Goal: Information Seeking & Learning: Learn about a topic

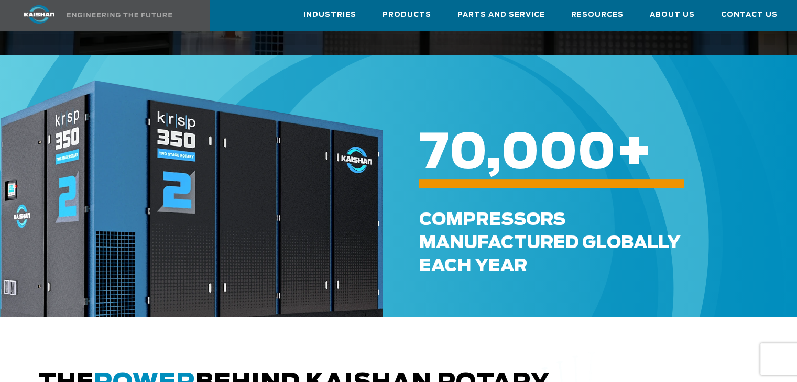
scroll to position [419, 0]
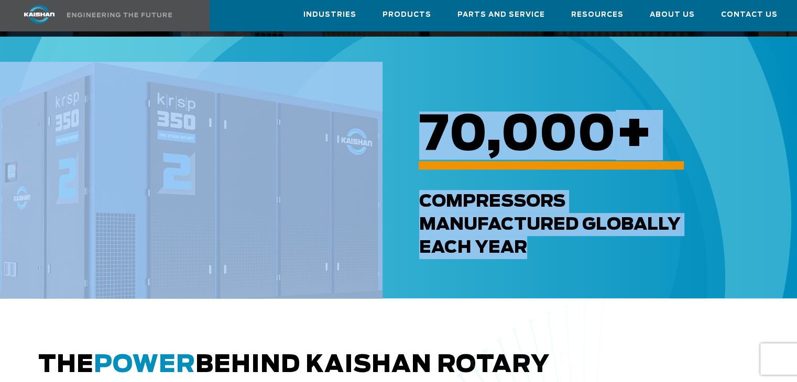
drag, startPoint x: 555, startPoint y: 234, endPoint x: 380, endPoint y: 182, distance: 182.7
click at [380, 182] on div "70,000 + Compressors Manufactured GLOBALLY each Year" at bounding box center [382, 180] width 765 height 131
click at [534, 229] on div "Compressors Manufactured GLOBALLY each Year" at bounding box center [610, 224] width 382 height 69
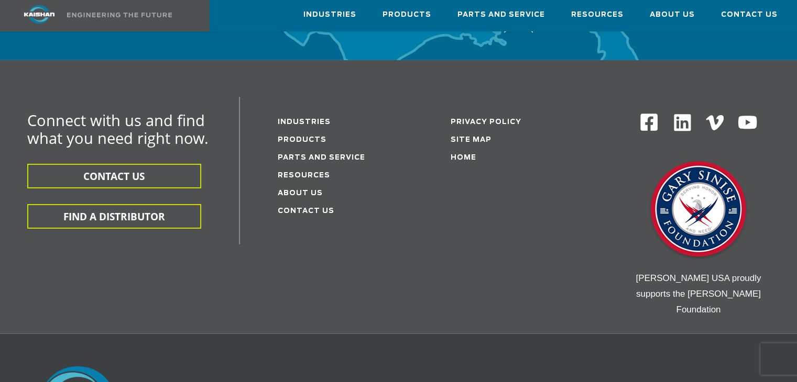
scroll to position [3540, 0]
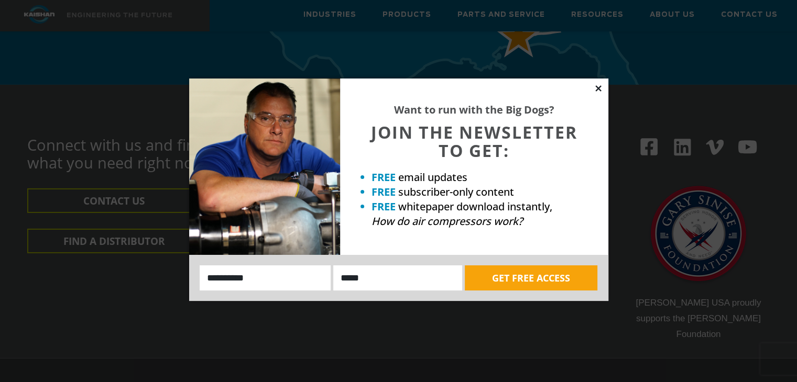
click at [596, 88] on icon at bounding box center [598, 88] width 9 height 9
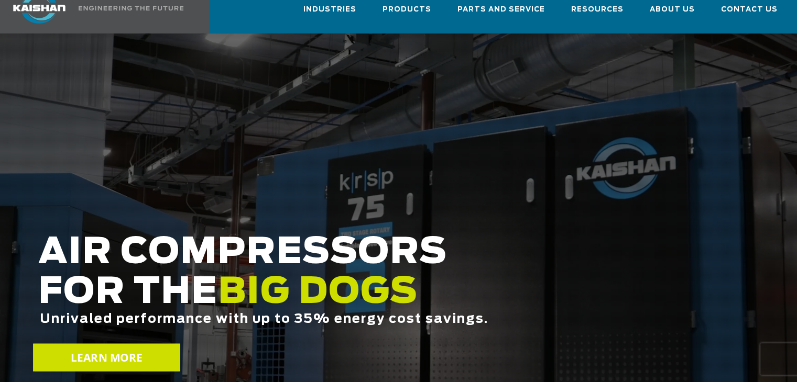
scroll to position [105, 0]
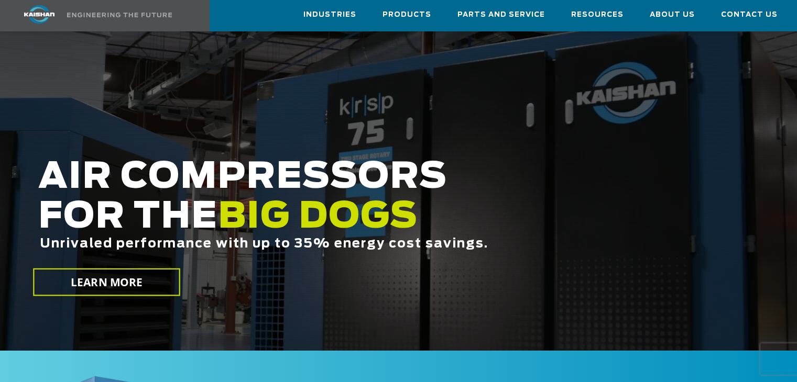
click at [65, 238] on span "Unrivaled performance with up to 35% energy cost savings." at bounding box center [264, 244] width 449 height 13
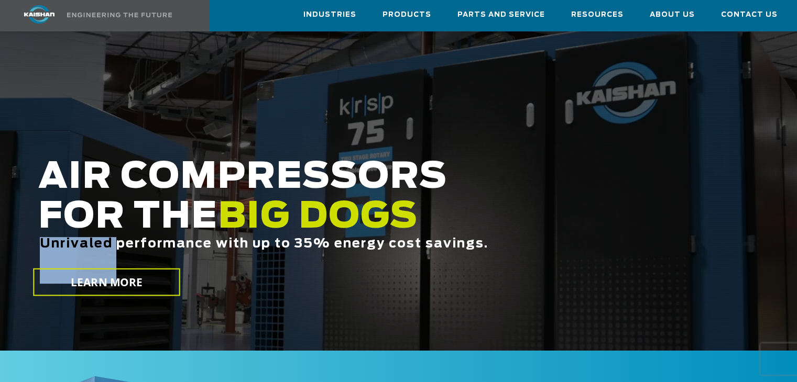
click at [65, 238] on span "Unrivaled performance with up to 35% energy cost savings." at bounding box center [264, 244] width 449 height 13
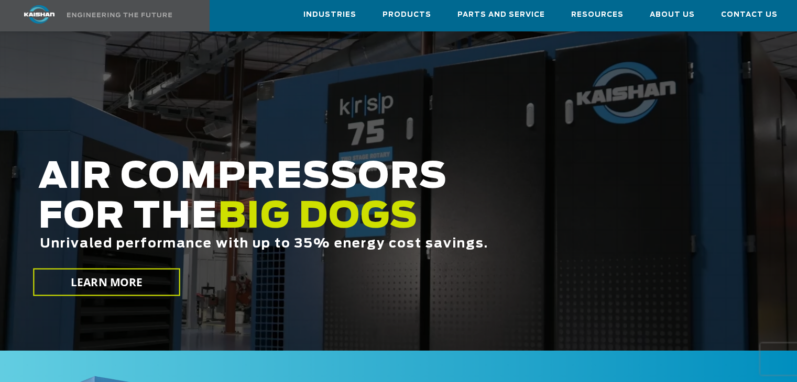
drag, startPoint x: 357, startPoint y: 228, endPoint x: 401, endPoint y: 232, distance: 44.2
click at [357, 238] on span "Unrivaled performance with up to 35% energy cost savings." at bounding box center [264, 244] width 449 height 13
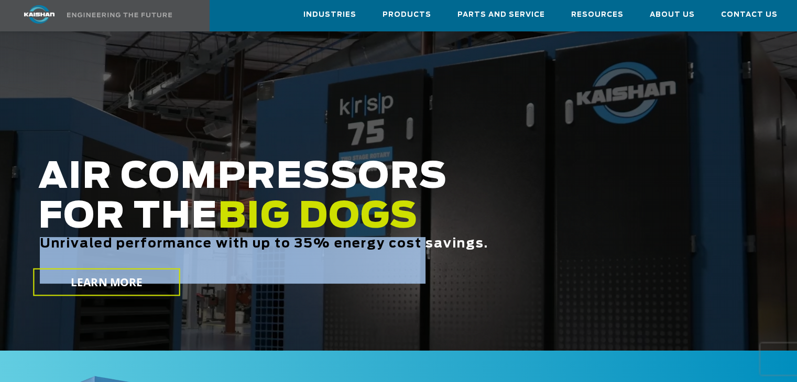
drag, startPoint x: 426, startPoint y: 231, endPoint x: 45, endPoint y: 250, distance: 381.9
click at [45, 250] on div "Unrivaled performance with up to 35% energy cost savings." at bounding box center [337, 260] width 598 height 47
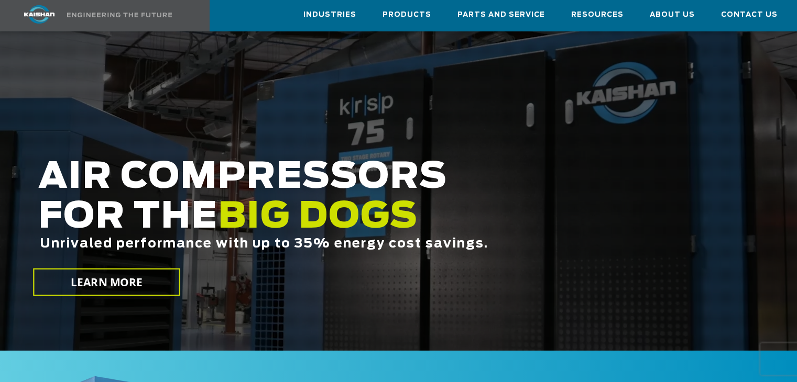
click at [452, 238] on span "Unrivaled performance with up to 35% energy cost savings." at bounding box center [264, 244] width 449 height 13
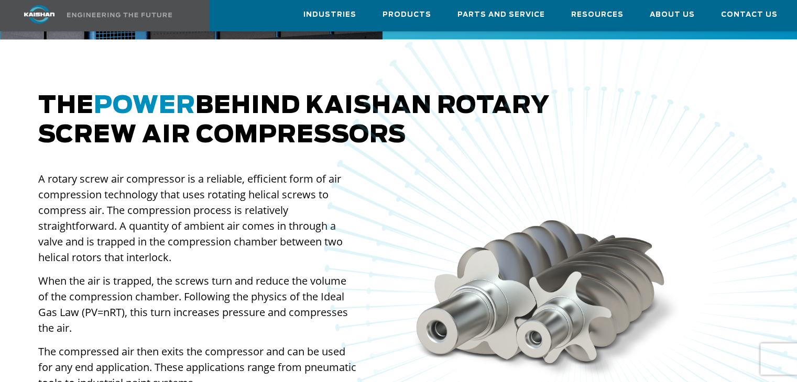
scroll to position [681, 0]
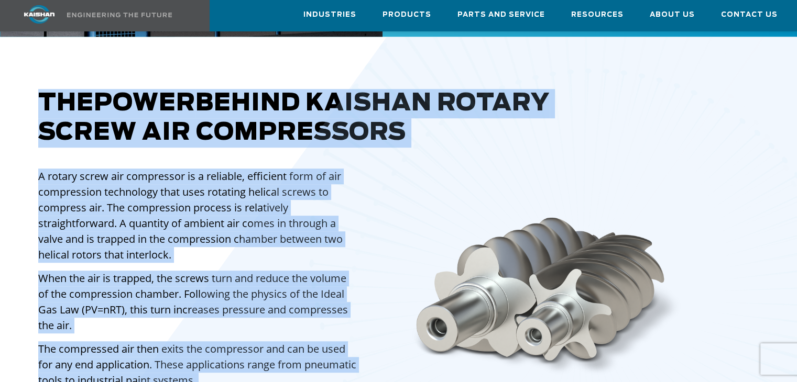
drag, startPoint x: 39, startPoint y: 82, endPoint x: 331, endPoint y: 101, distance: 292.5
click at [327, 97] on div "The power behind Kaishan rotary screw air compressors A rotary screw air compre…" at bounding box center [398, 313] width 733 height 449
click at [288, 129] on div at bounding box center [582, 307] width 1026 height 728
drag, startPoint x: 42, startPoint y: 83, endPoint x: 358, endPoint y: 111, distance: 317.7
click at [407, 114] on div "The power behind Kaishan rotary screw air compressors A rotary screw air compre…" at bounding box center [398, 313] width 733 height 449
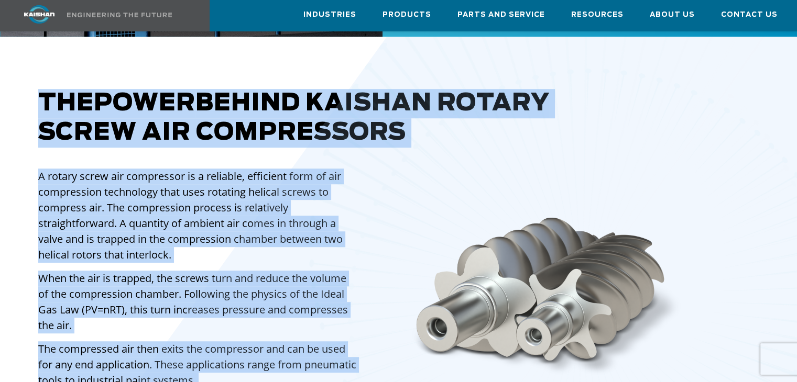
click at [355, 111] on img at bounding box center [581, 296] width 1023 height 1085
click at [346, 115] on img at bounding box center [581, 296] width 1023 height 1085
click at [233, 198] on div at bounding box center [582, 307] width 1026 height 728
click at [149, 174] on div at bounding box center [582, 307] width 1026 height 728
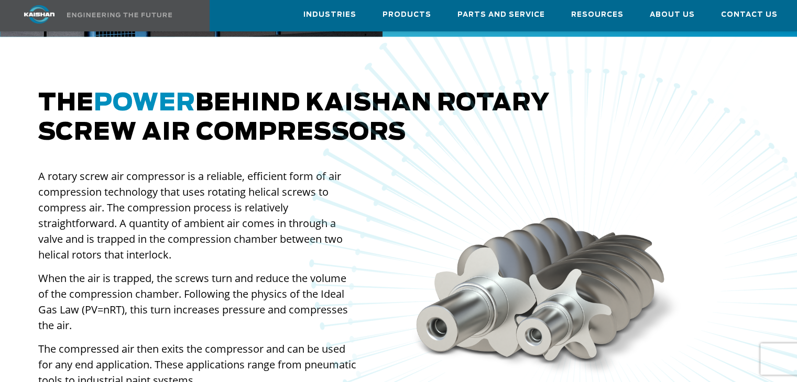
click at [0, 160] on div at bounding box center [398, 301] width 797 height 528
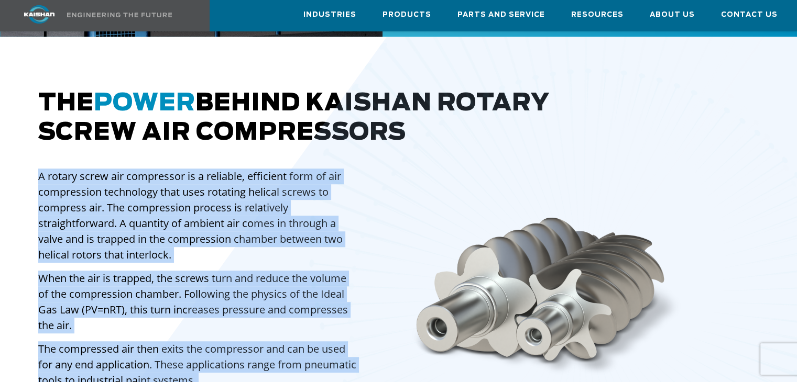
drag, startPoint x: 40, startPoint y: 160, endPoint x: 184, endPoint y: 239, distance: 164.2
click at [184, 239] on div "The power behind Kaishan rotary screw air compressors A rotary screw air compre…" at bounding box center [398, 313] width 733 height 449
click at [184, 239] on div at bounding box center [582, 307] width 1026 height 728
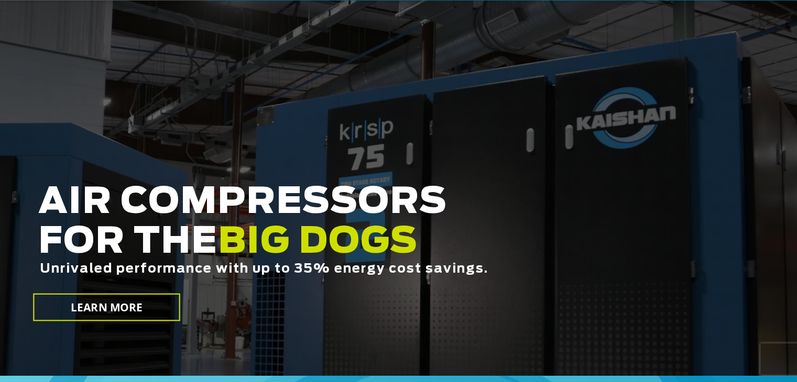
scroll to position [105, 0]
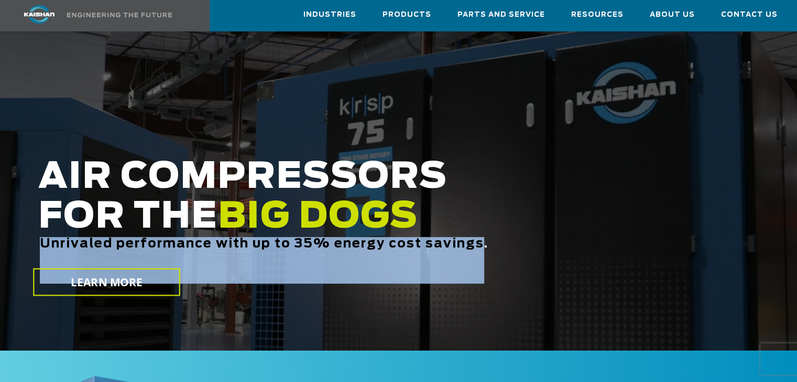
drag, startPoint x: 40, startPoint y: 229, endPoint x: 482, endPoint y: 229, distance: 442.2
click at [482, 238] on span "Unrivaled performance with up to 35% energy cost savings." at bounding box center [264, 244] width 449 height 13
click at [422, 238] on span "Unrivaled performance with up to 35% energy cost savings." at bounding box center [264, 244] width 449 height 13
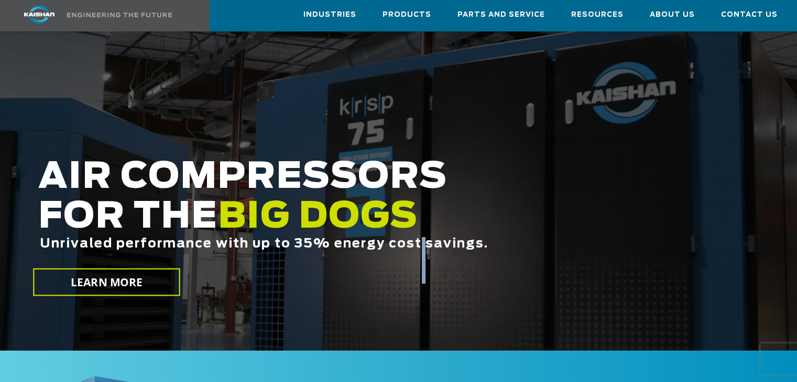
click at [422, 238] on span "Unrivaled performance with up to 35% energy cost savings." at bounding box center [264, 244] width 449 height 13
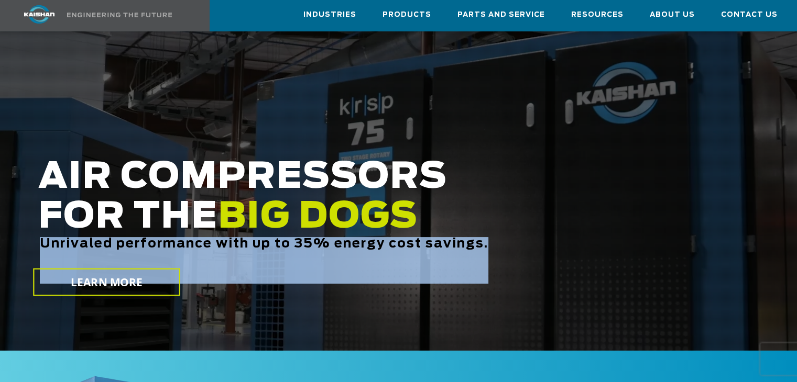
click at [422, 238] on span "Unrivaled performance with up to 35% energy cost savings." at bounding box center [264, 244] width 449 height 13
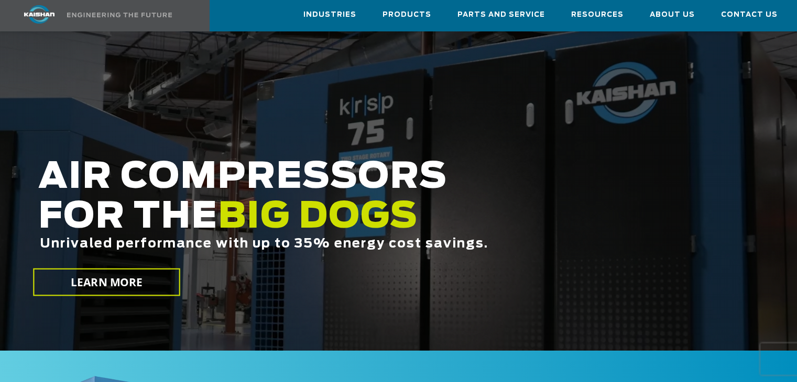
click at [549, 208] on h2 "AIR COMPRESSORS FOR THE BIG DOGS Unrivaled performance with up to 35% energy co…" at bounding box center [337, 221] width 598 height 126
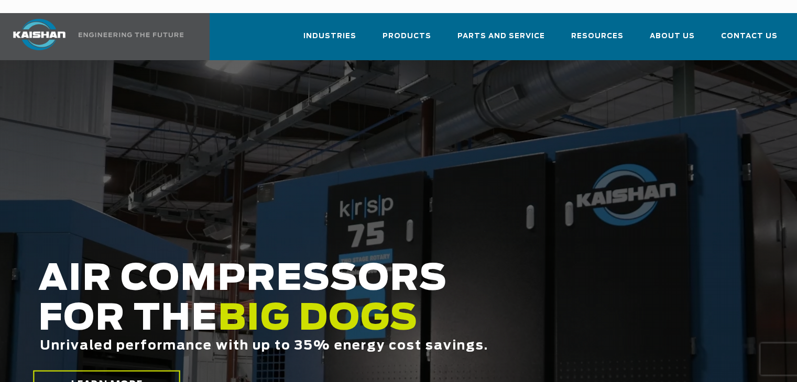
scroll to position [52, 0]
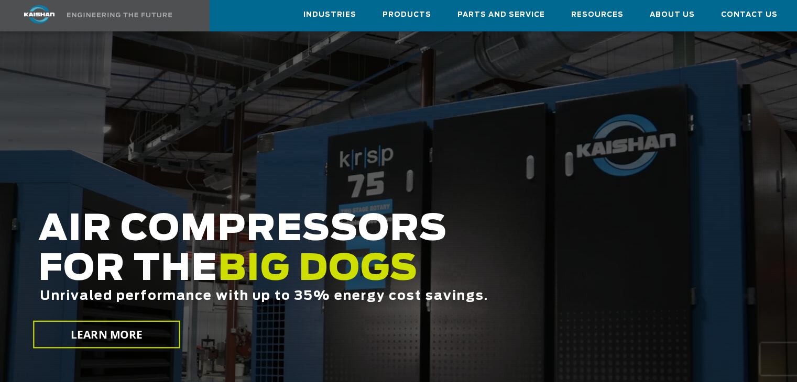
click at [300, 290] on span "Unrivaled performance with up to 35% energy cost savings." at bounding box center [264, 296] width 449 height 13
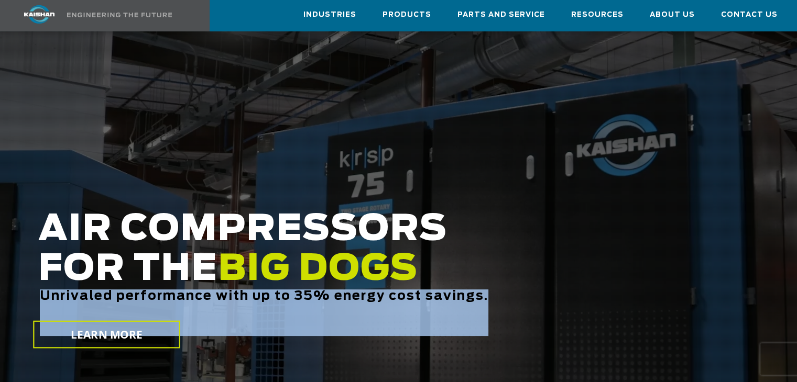
click at [300, 290] on span "Unrivaled performance with up to 35% energy cost savings." at bounding box center [264, 296] width 449 height 13
click at [325, 290] on span "Unrivaled performance with up to 35% energy cost savings." at bounding box center [264, 296] width 449 height 13
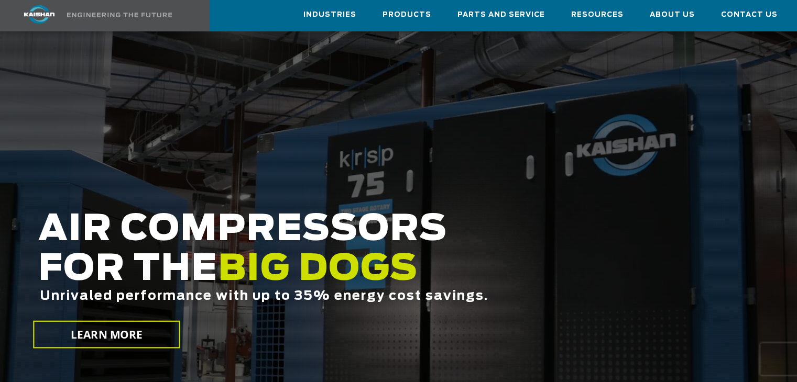
click at [362, 290] on span "Unrivaled performance with up to 35% energy cost savings." at bounding box center [264, 296] width 449 height 13
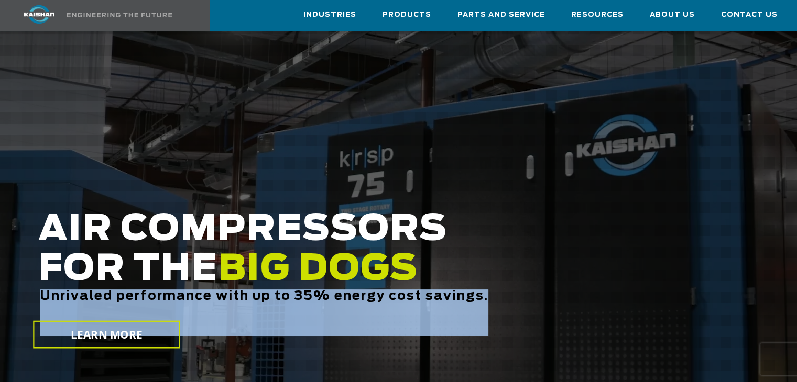
click at [362, 290] on span "Unrivaled performance with up to 35% energy cost savings." at bounding box center [264, 296] width 449 height 13
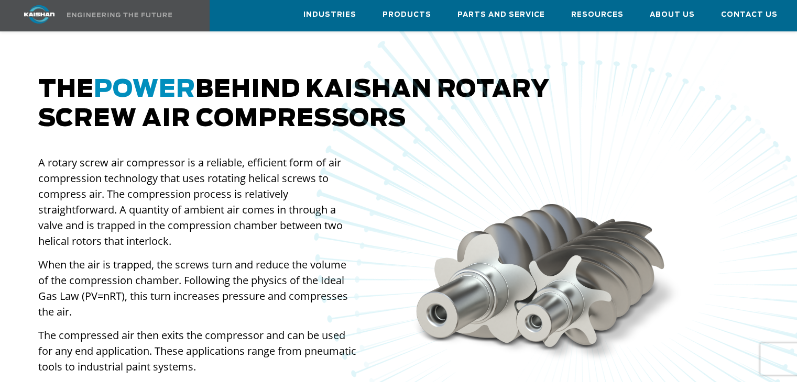
scroll to position [629, 0]
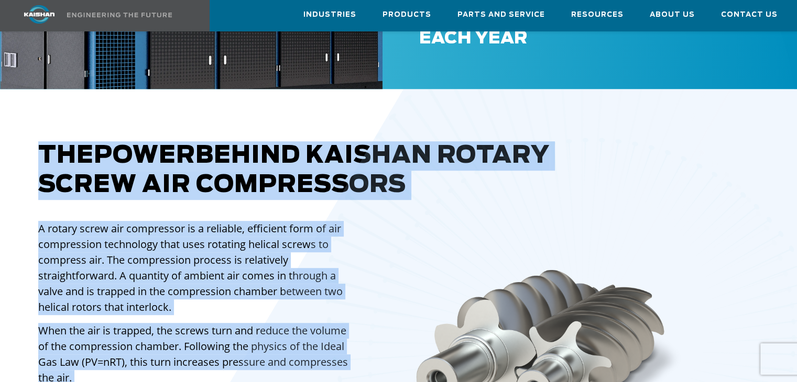
drag, startPoint x: 60, startPoint y: 136, endPoint x: 403, endPoint y: 168, distance: 344.6
click at [403, 168] on div "The power behind Kaishan rotary screw air compressors A rotary screw air compre…" at bounding box center [398, 365] width 733 height 449
click at [329, 156] on div at bounding box center [582, 359] width 1026 height 728
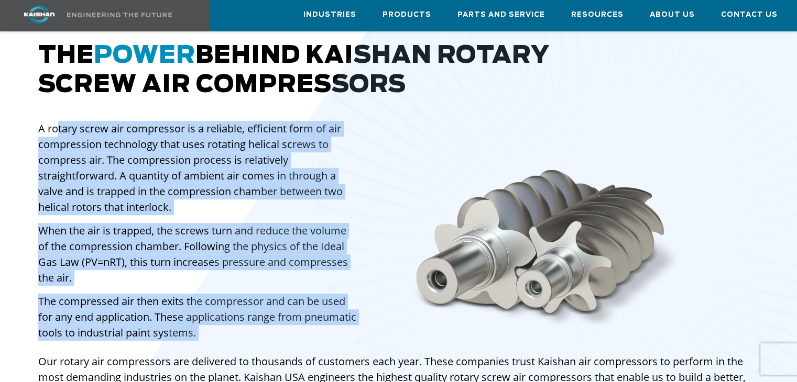
scroll to position [734, 0]
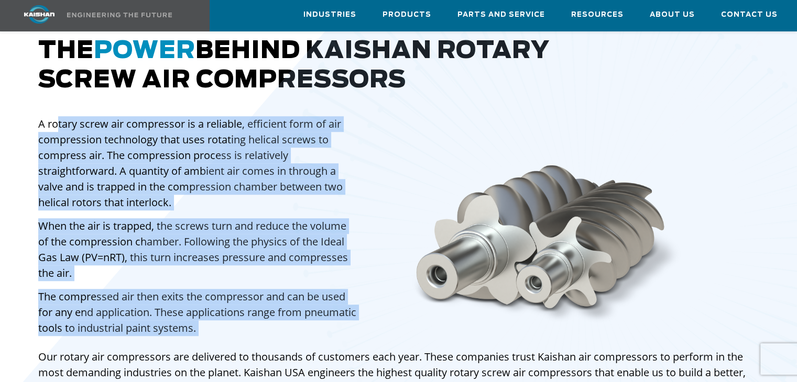
drag, startPoint x: 55, startPoint y: 215, endPoint x: 176, endPoint y: 241, distance: 123.2
click at [172, 246] on div "The power behind Kaishan rotary screw air compressors A rotary screw air compre…" at bounding box center [398, 261] width 733 height 449
click at [192, 163] on div at bounding box center [582, 254] width 1026 height 728
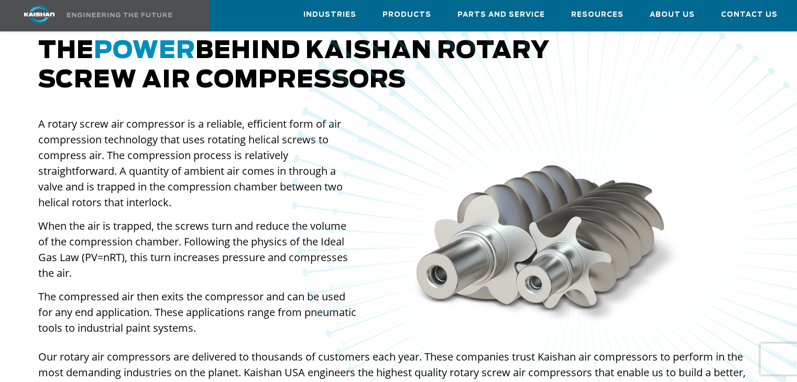
click at [163, 185] on div at bounding box center [582, 254] width 1026 height 728
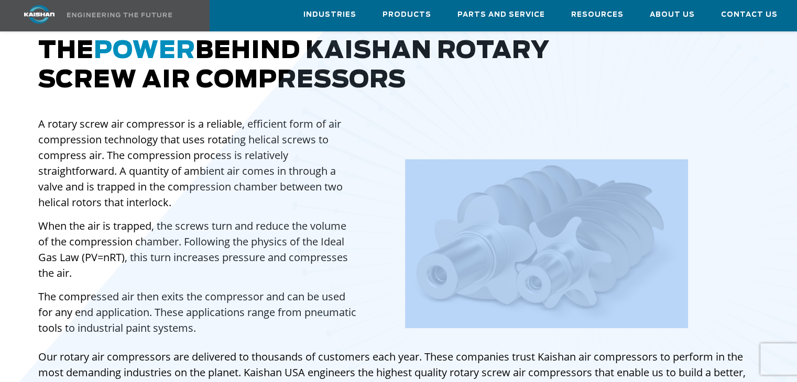
click at [163, 185] on div at bounding box center [582, 254] width 1026 height 728
click at [170, 130] on div at bounding box center [582, 254] width 1026 height 728
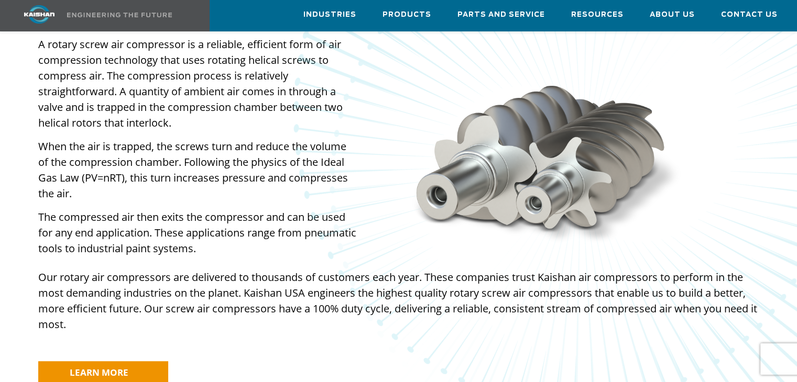
scroll to position [838, 0]
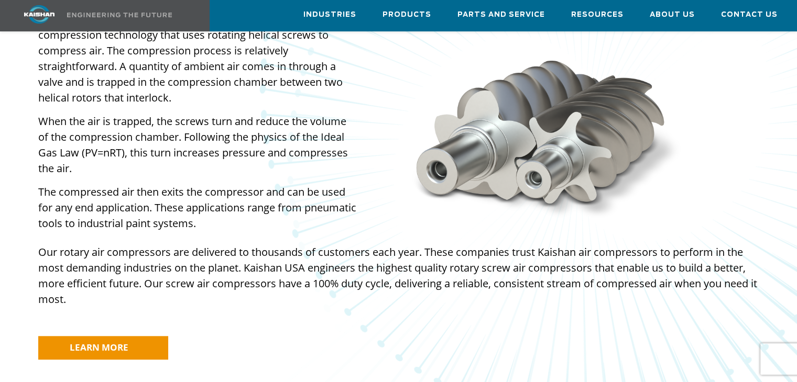
click at [109, 133] on img at bounding box center [582, 138] width 1338 height 1286
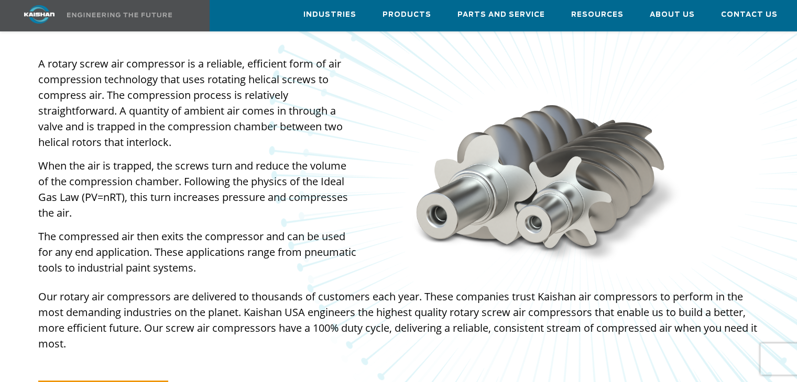
scroll to position [734, 0]
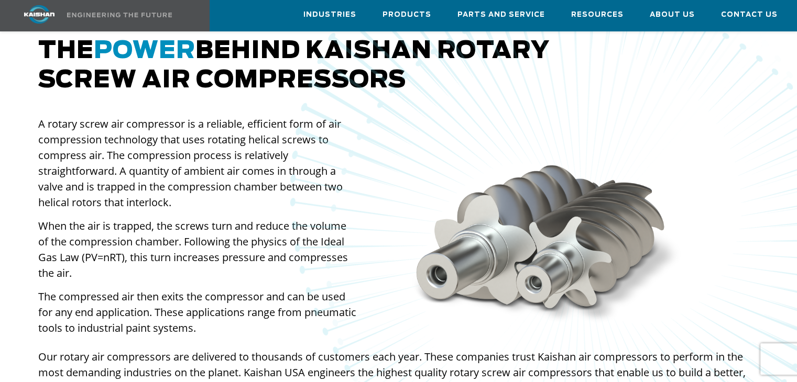
click at [168, 137] on div at bounding box center [582, 254] width 1026 height 728
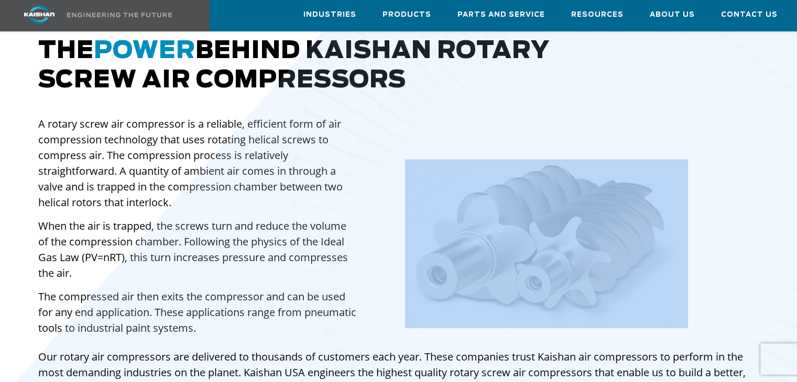
click at [168, 137] on div at bounding box center [582, 254] width 1026 height 728
click at [178, 151] on div at bounding box center [582, 254] width 1026 height 728
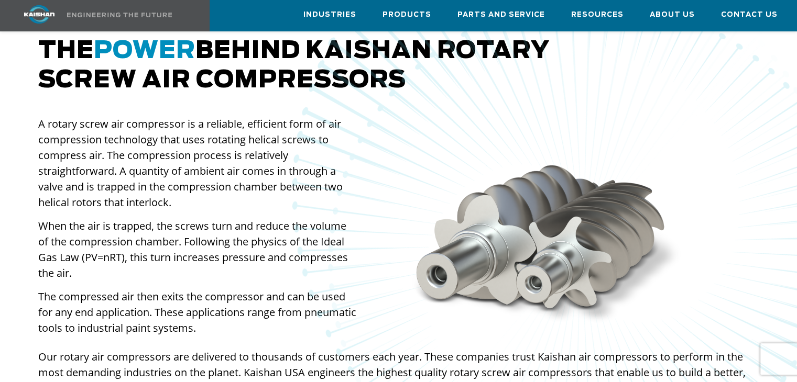
click at [11, 157] on div at bounding box center [398, 248] width 797 height 528
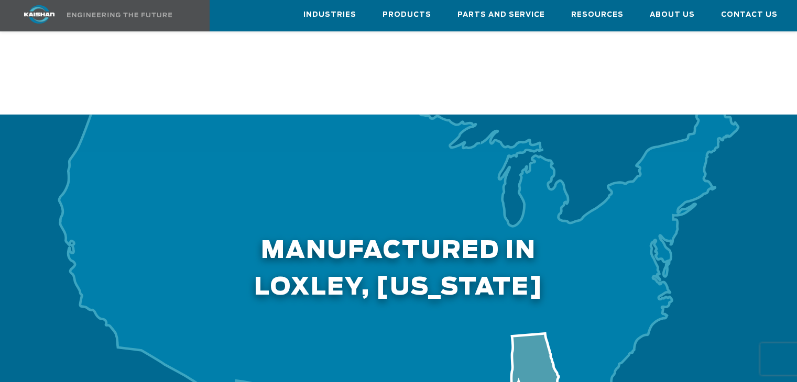
scroll to position [3161, 0]
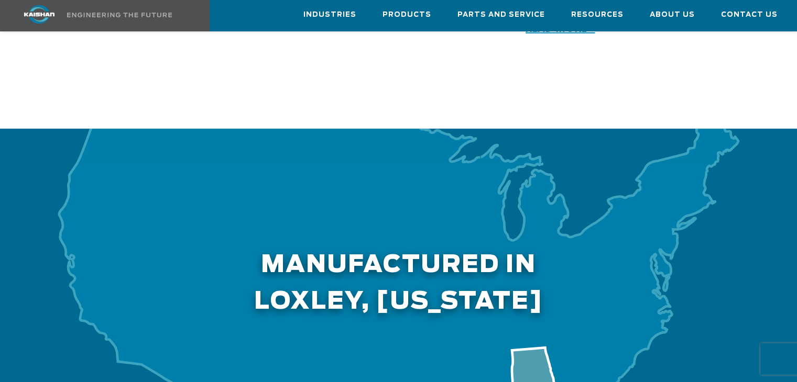
click at [472, 231] on h2 "Manufactured in LOXLEY, Alabama" at bounding box center [398, 225] width 720 height 192
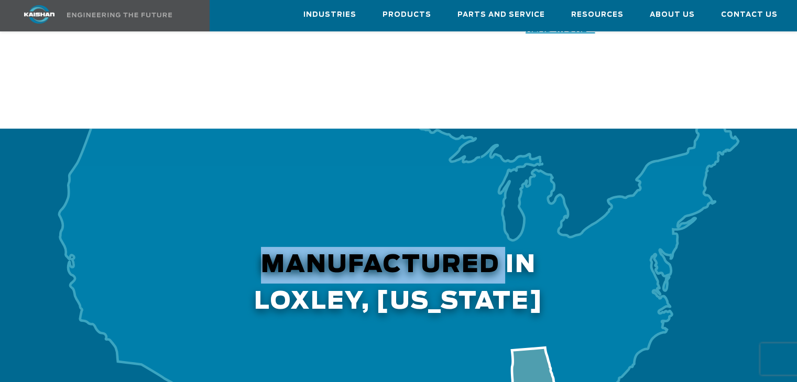
click at [472, 231] on h2 "Manufactured in LOXLEY, Alabama" at bounding box center [398, 225] width 720 height 192
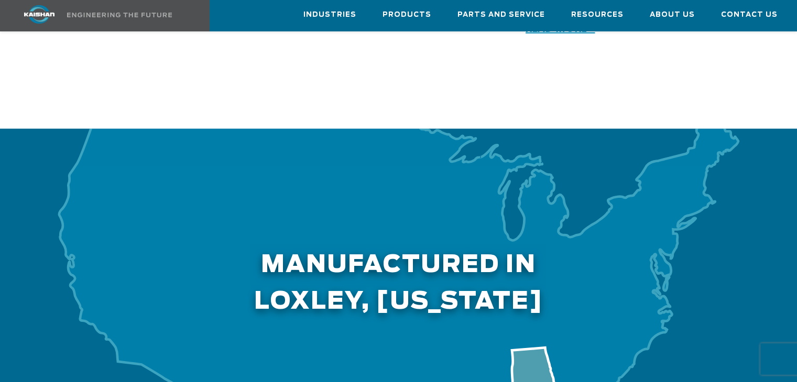
click at [518, 260] on h2 "Manufactured in LOXLEY, Alabama" at bounding box center [398, 225] width 720 height 192
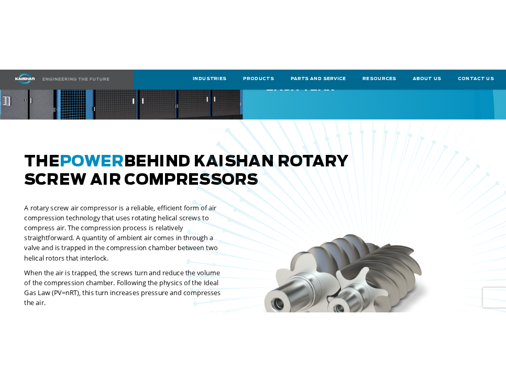
scroll to position [629, 0]
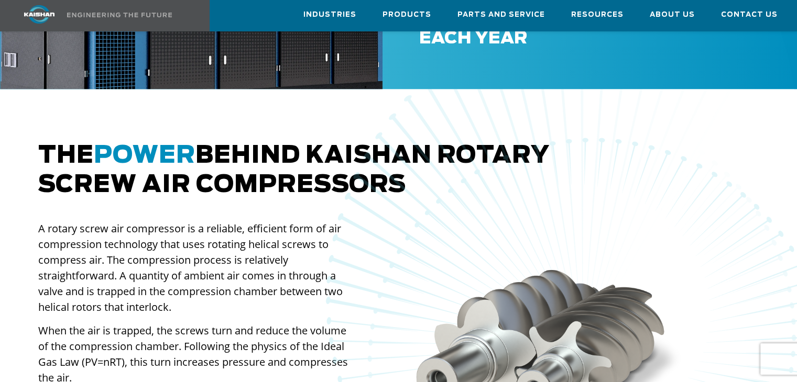
click at [235, 229] on div at bounding box center [582, 359] width 1026 height 728
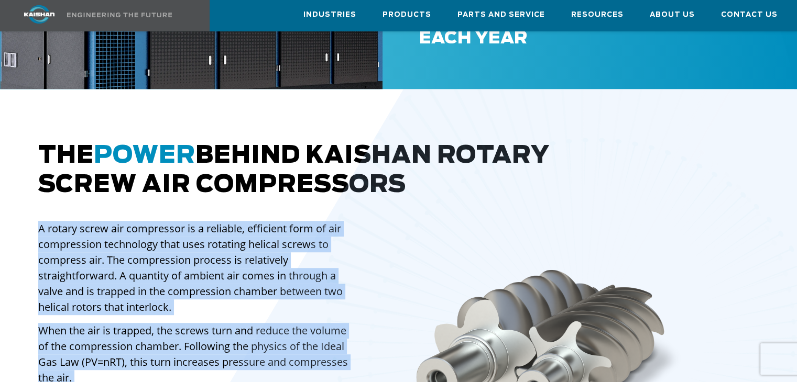
drag, startPoint x: 42, startPoint y: 215, endPoint x: 232, endPoint y: 324, distance: 218.8
click at [245, 332] on div "The power behind Kaishan rotary screw air compressors A rotary screw air compre…" at bounding box center [398, 365] width 733 height 449
click at [191, 274] on div at bounding box center [582, 359] width 1026 height 728
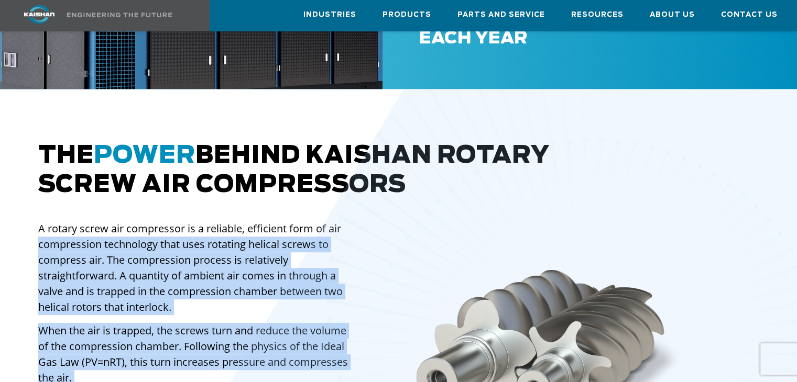
drag, startPoint x: 182, startPoint y: 289, endPoint x: 40, endPoint y: 229, distance: 154.7
click at [40, 229] on div "The power behind Kaishan rotary screw air compressors A rotary screw air compre…" at bounding box center [398, 365] width 733 height 449
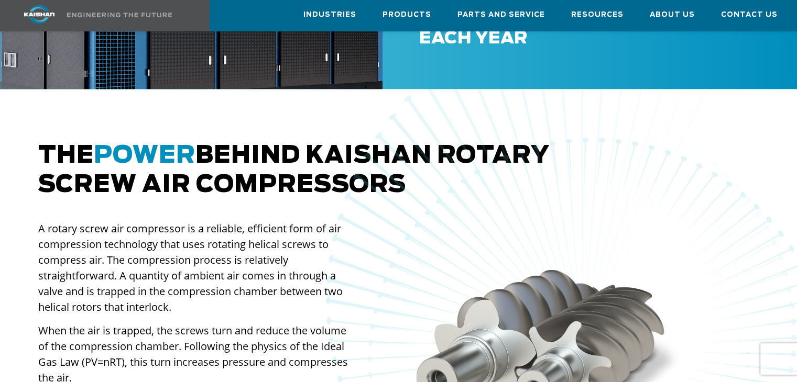
click at [52, 221] on p "A rotary screw air compressor is a reliable, efficient form of air compression …" at bounding box center [197, 268] width 319 height 94
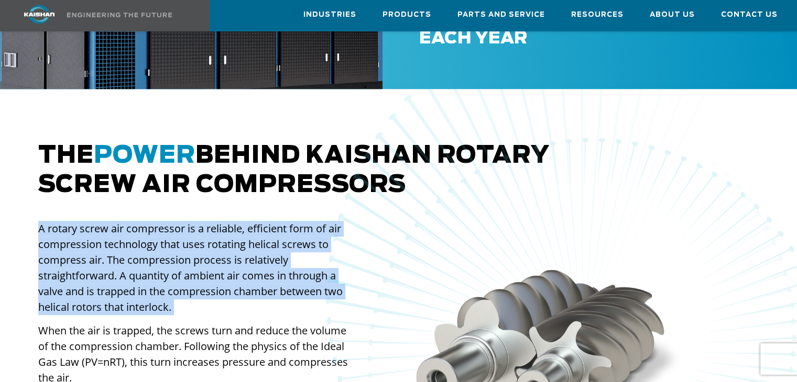
click at [52, 221] on p "A rotary screw air compressor is a reliable, efficient form of air compression …" at bounding box center [197, 268] width 319 height 94
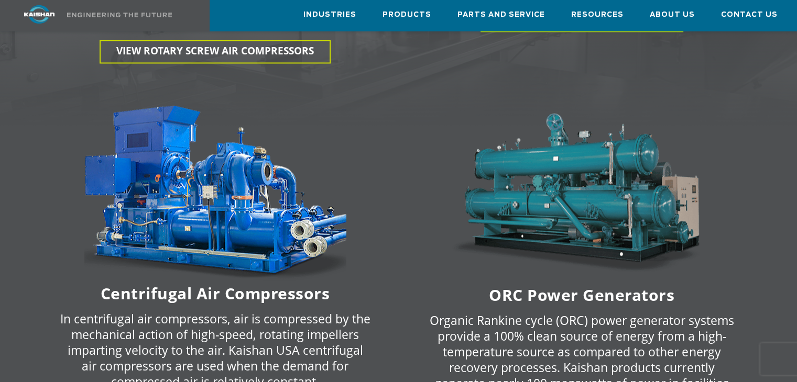
scroll to position [1761, 0]
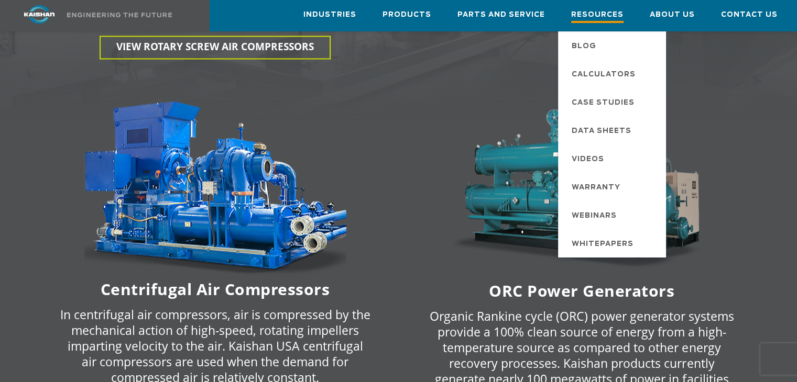
click at [602, 18] on span "Resources" at bounding box center [597, 16] width 52 height 14
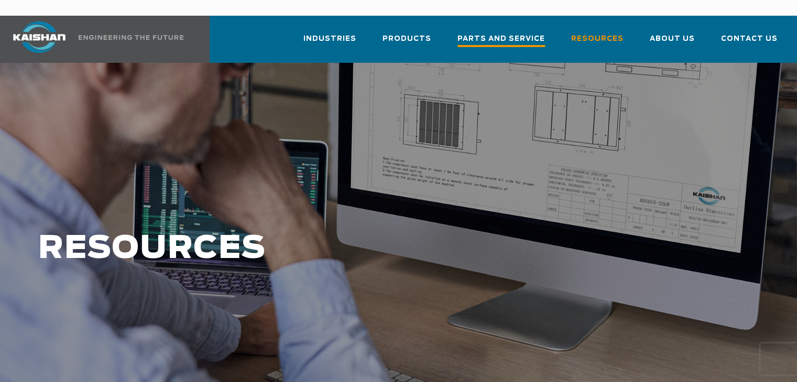
click at [503, 33] on span "Parts and Service" at bounding box center [501, 40] width 88 height 14
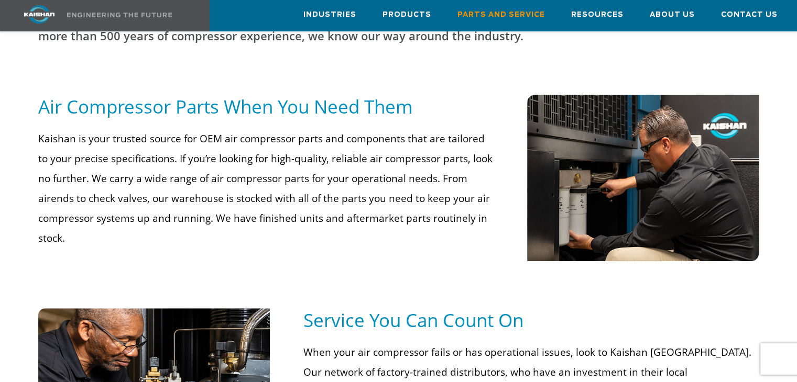
scroll to position [419, 0]
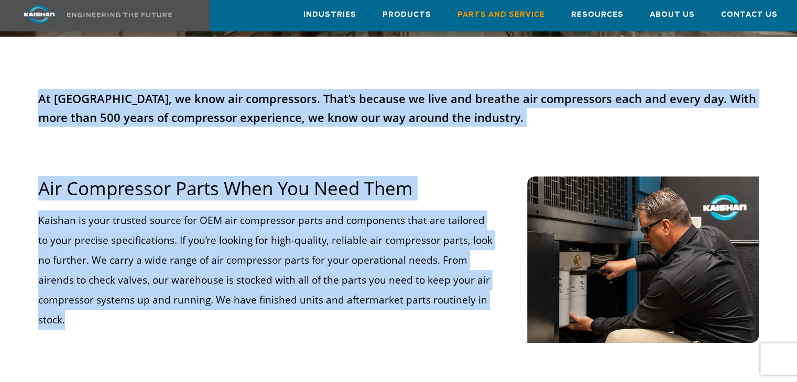
drag, startPoint x: 60, startPoint y: 171, endPoint x: 423, endPoint y: 298, distance: 384.1
click at [392, 314] on div "At [GEOGRAPHIC_DATA], we know air compressors. That’s because we live and breat…" at bounding box center [398, 214] width 797 height 354
click at [424, 296] on p "Kaishan is your trusted source for OEM air compressor parts and components that…" at bounding box center [265, 270] width 455 height 119
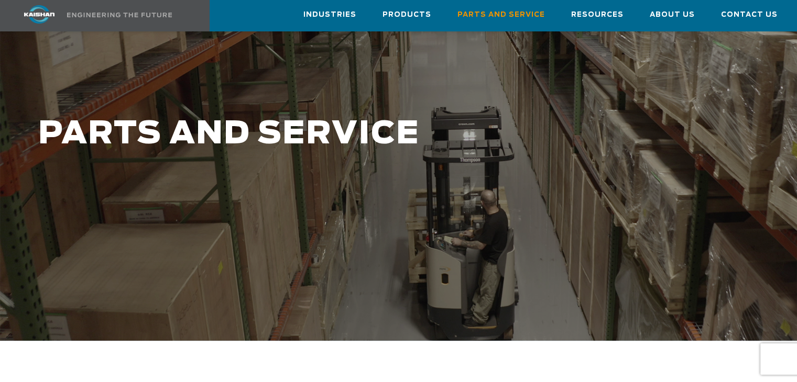
scroll to position [0, 0]
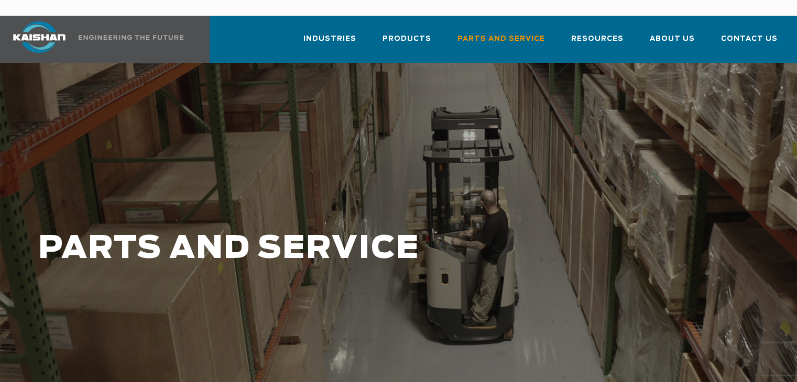
click at [36, 30] on img at bounding box center [39, 36] width 79 height 31
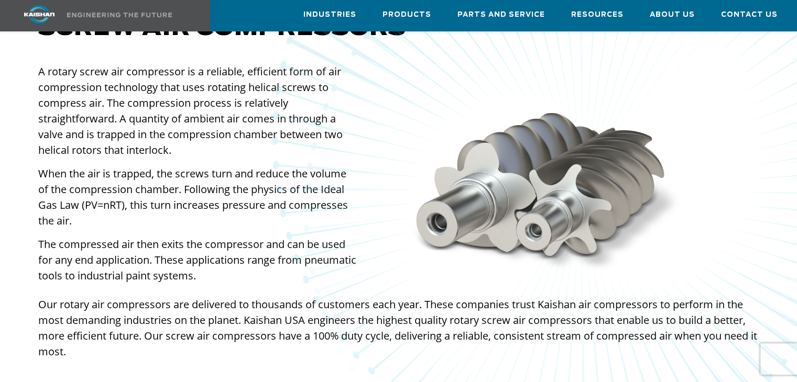
scroll to position [1153, 0]
